Goal: Task Accomplishment & Management: Manage account settings

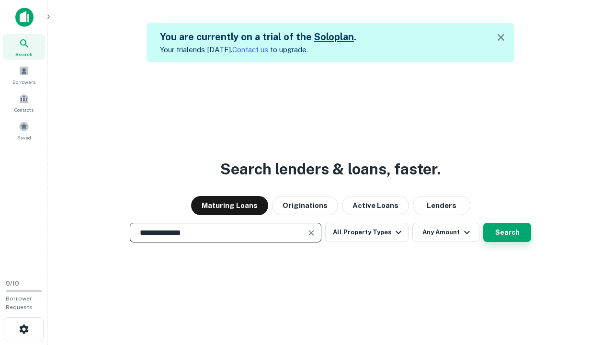
type input "**********"
click at [483, 223] on button "Search" at bounding box center [507, 232] width 48 height 19
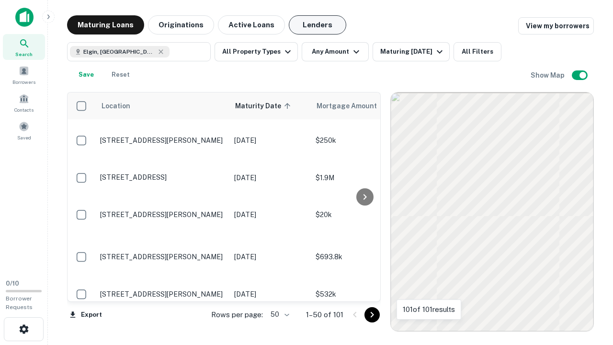
click at [317, 25] on button "Lenders" at bounding box center [317, 24] width 57 height 19
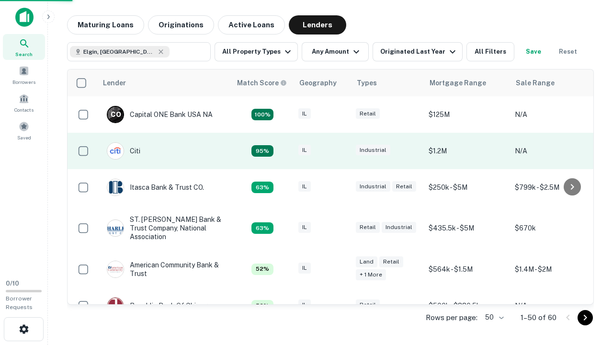
click at [340, 151] on div "IL" at bounding box center [322, 151] width 48 height 13
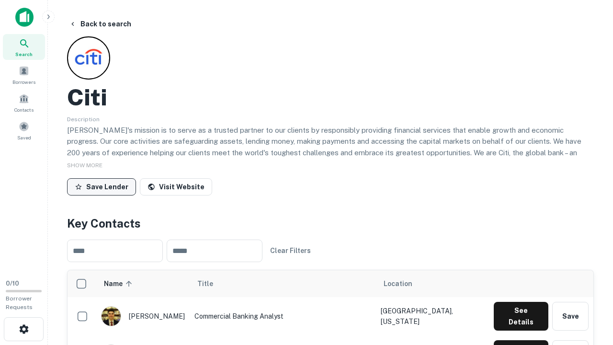
click at [101, 186] on button "Save Lender" at bounding box center [101, 186] width 69 height 17
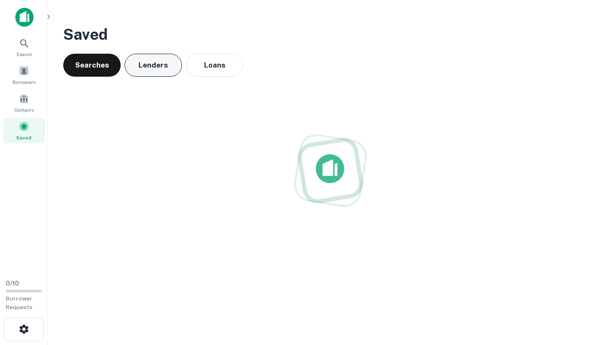
click at [153, 65] on button "Lenders" at bounding box center [152, 65] width 57 height 23
